Goal: Book appointment/travel/reservation

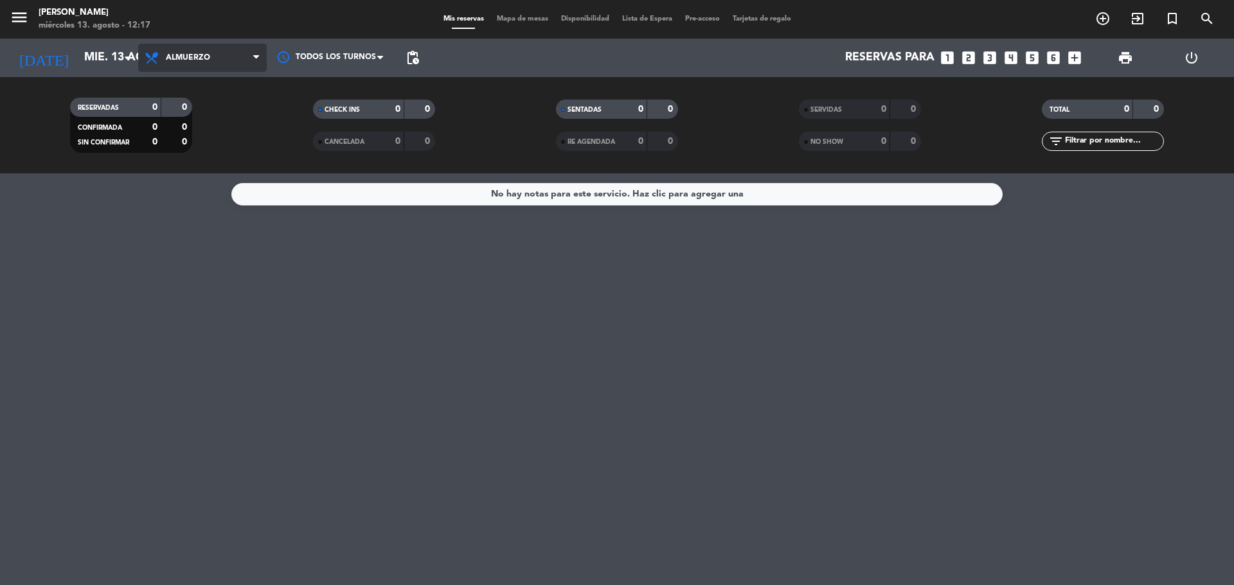
click at [168, 64] on span "Almuerzo" at bounding box center [202, 58] width 129 height 28
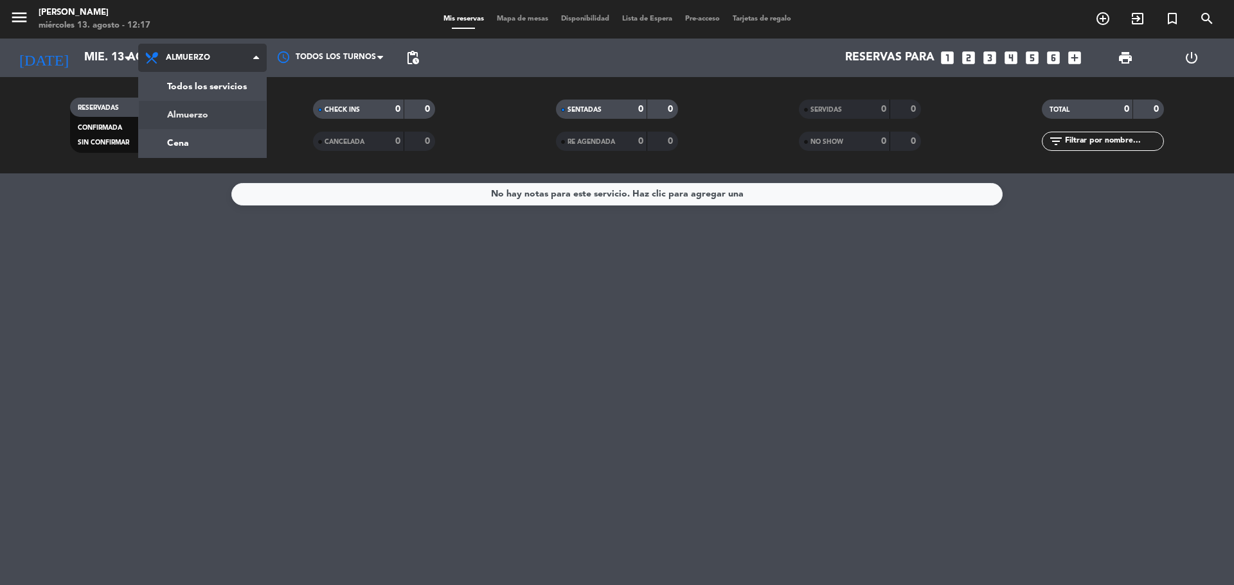
click at [238, 117] on div "menu [PERSON_NAME] [DATE] 13. agosto - 12:17 Mis reservas Mapa de mesas Disponi…" at bounding box center [617, 86] width 1234 height 173
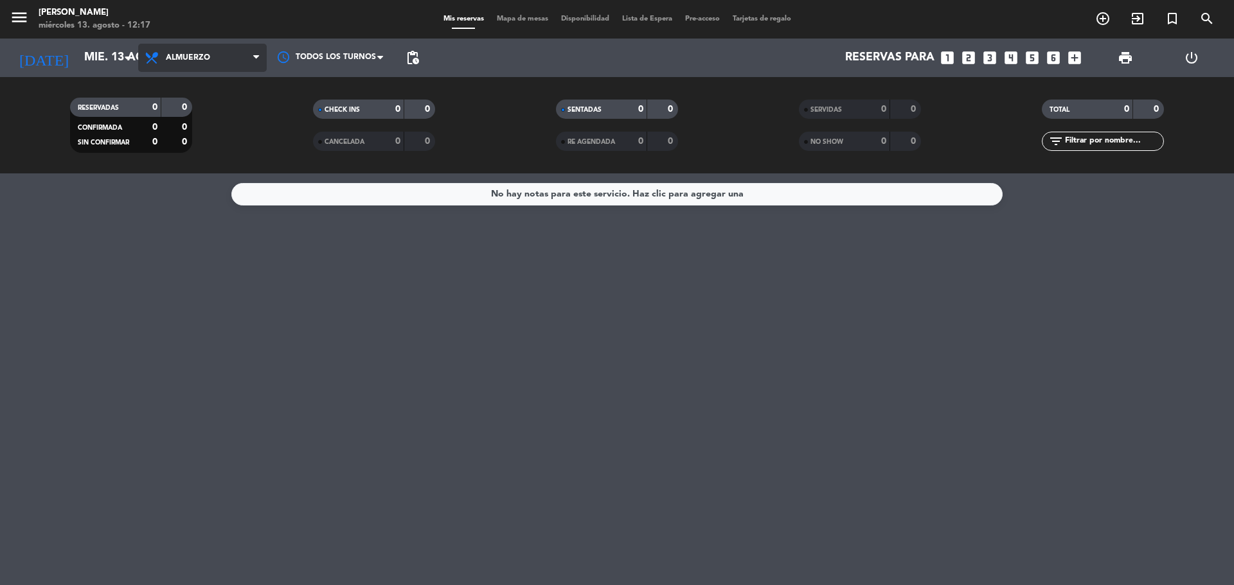
click at [183, 64] on span "Almuerzo" at bounding box center [202, 58] width 129 height 28
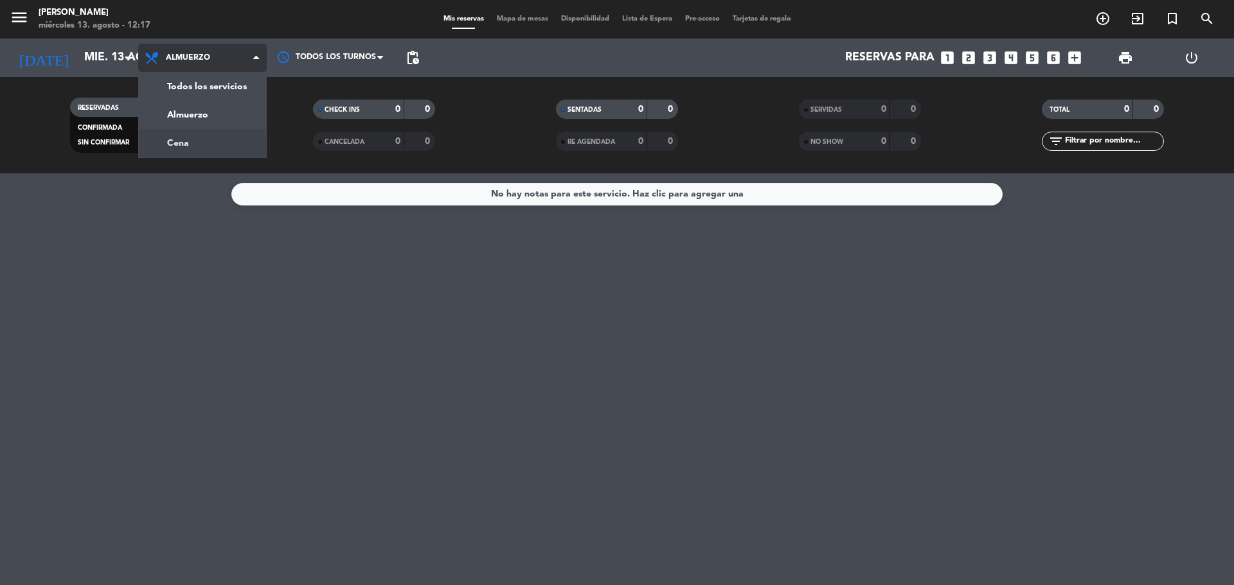
click at [202, 138] on div "menu [PERSON_NAME] [DATE] 13. agosto - 12:17 Mis reservas Mapa de mesas Disponi…" at bounding box center [617, 86] width 1234 height 173
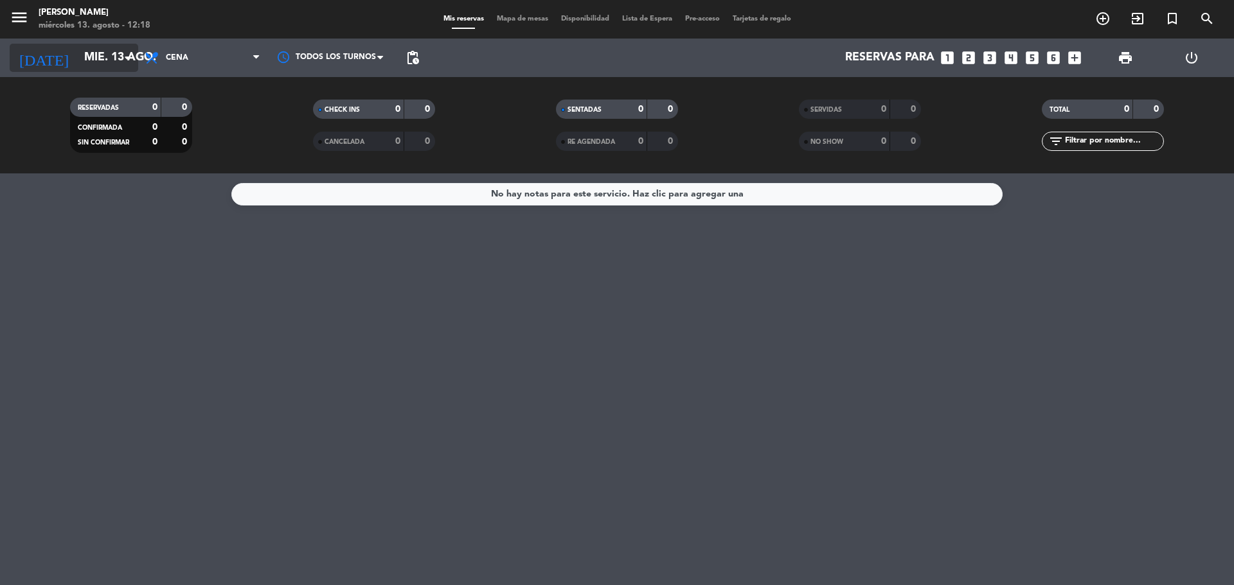
click at [89, 48] on input "mié. 13 ago." at bounding box center [152, 58] width 149 height 26
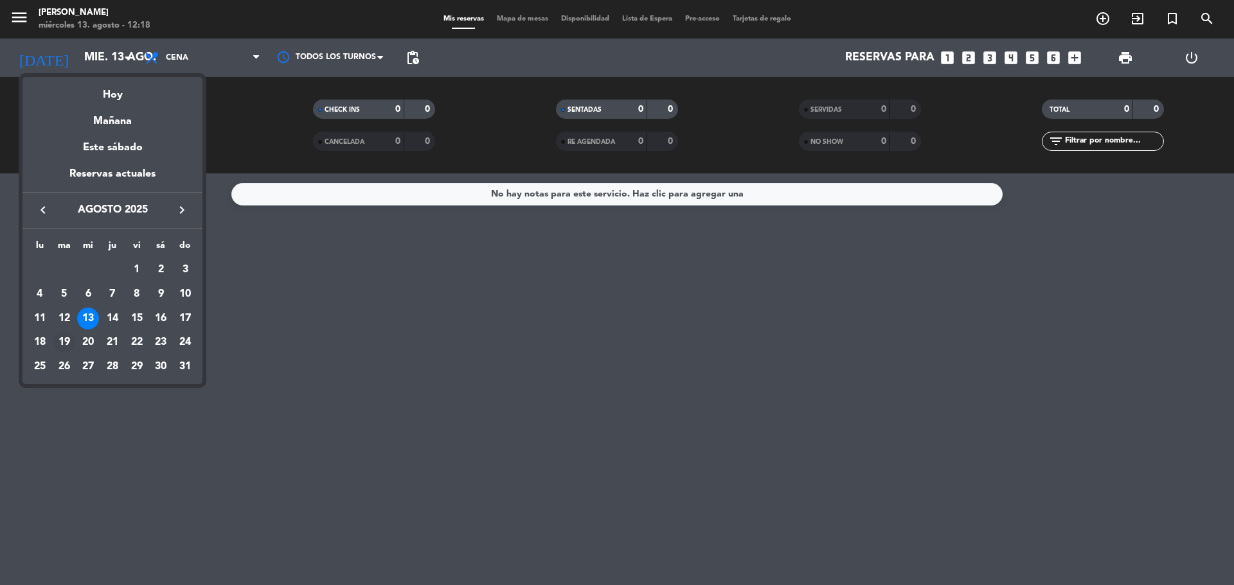
click at [71, 335] on div "19" at bounding box center [64, 343] width 22 height 22
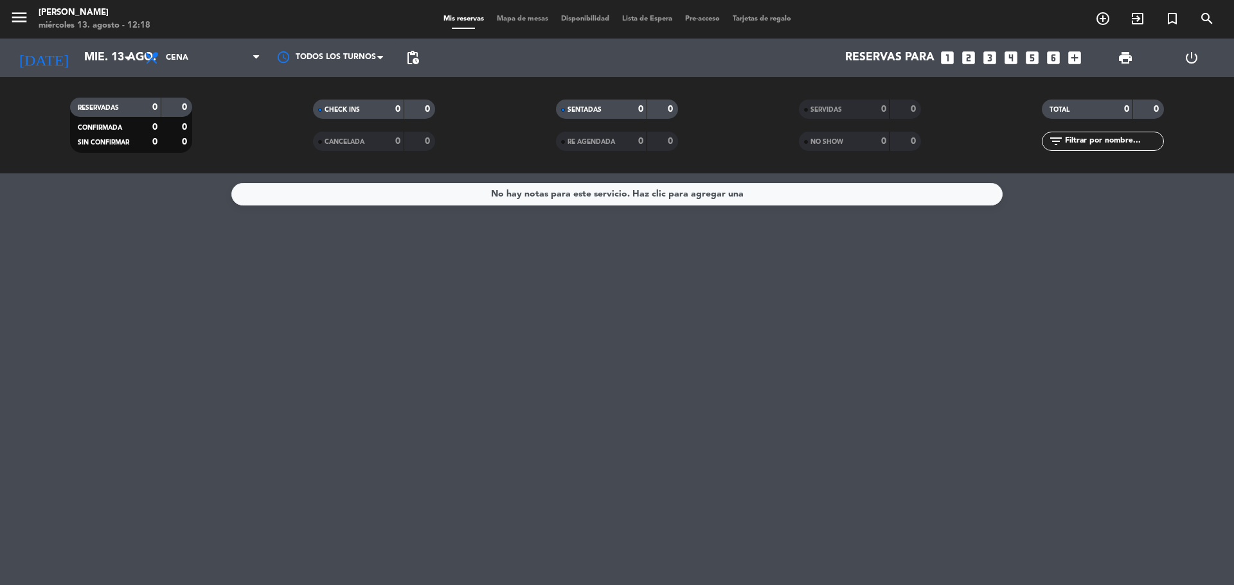
type input "[DATE]"
click at [224, 48] on span "Cena" at bounding box center [202, 58] width 129 height 28
click at [215, 60] on span "Cena" at bounding box center [202, 58] width 129 height 28
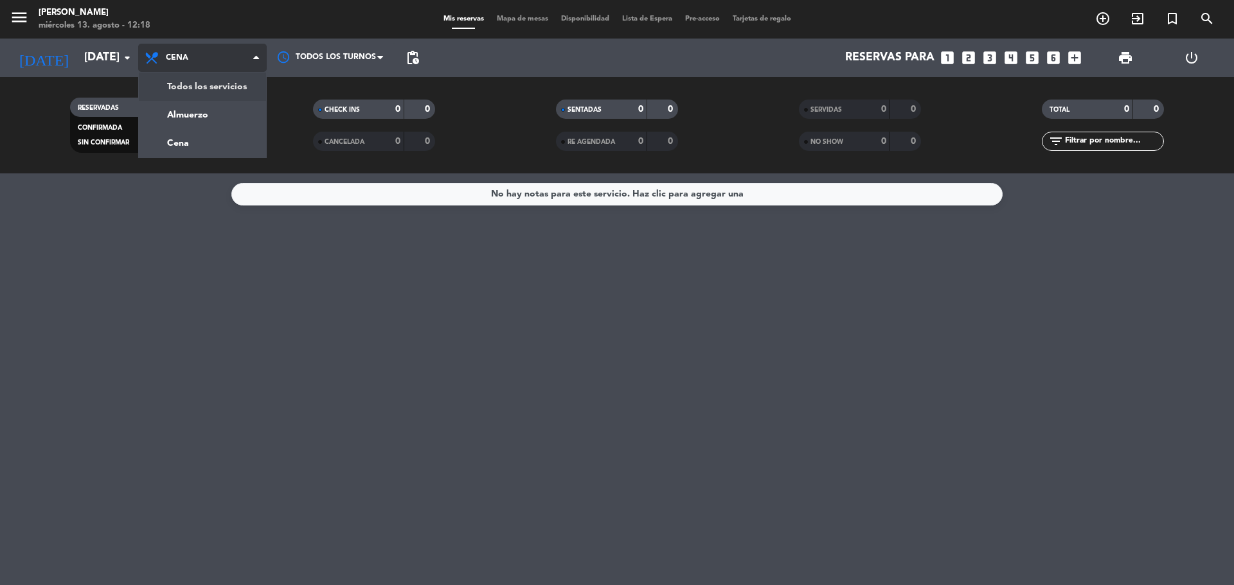
click at [209, 82] on div "menu [PERSON_NAME] [DATE] 13. agosto - 12:18 Mis reservas Mapa de mesas Disponi…" at bounding box center [617, 86] width 1234 height 173
